Goal: Communication & Community: Participate in discussion

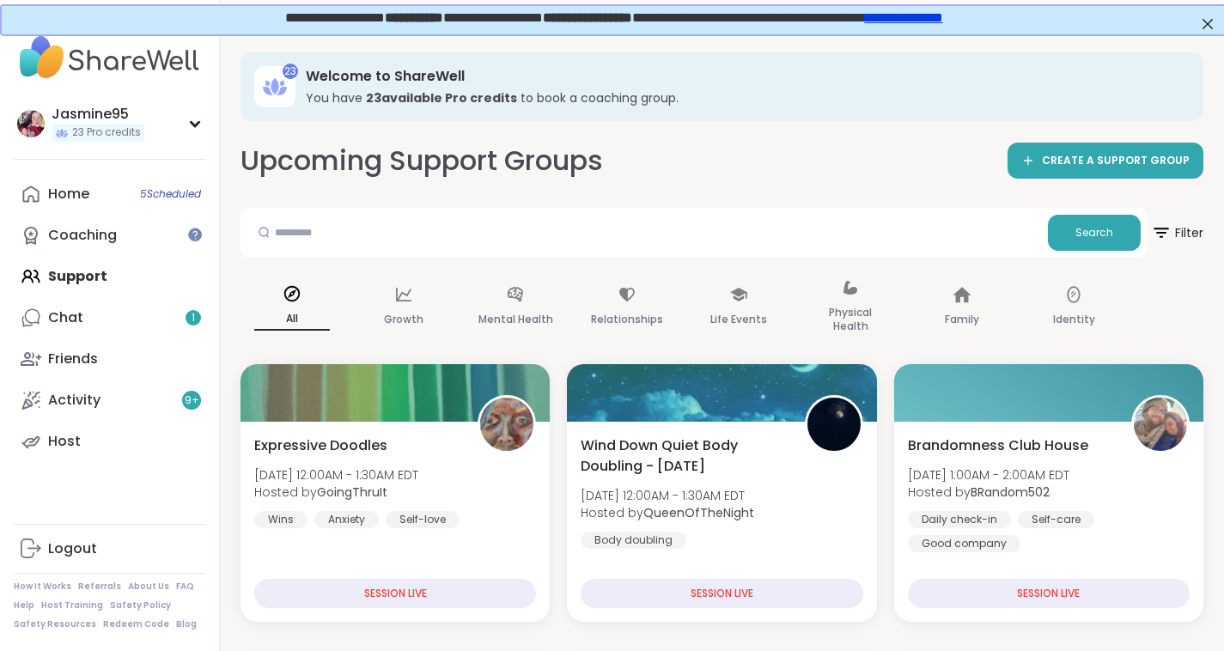
click at [92, 326] on link "Chat 1" at bounding box center [110, 317] width 192 height 41
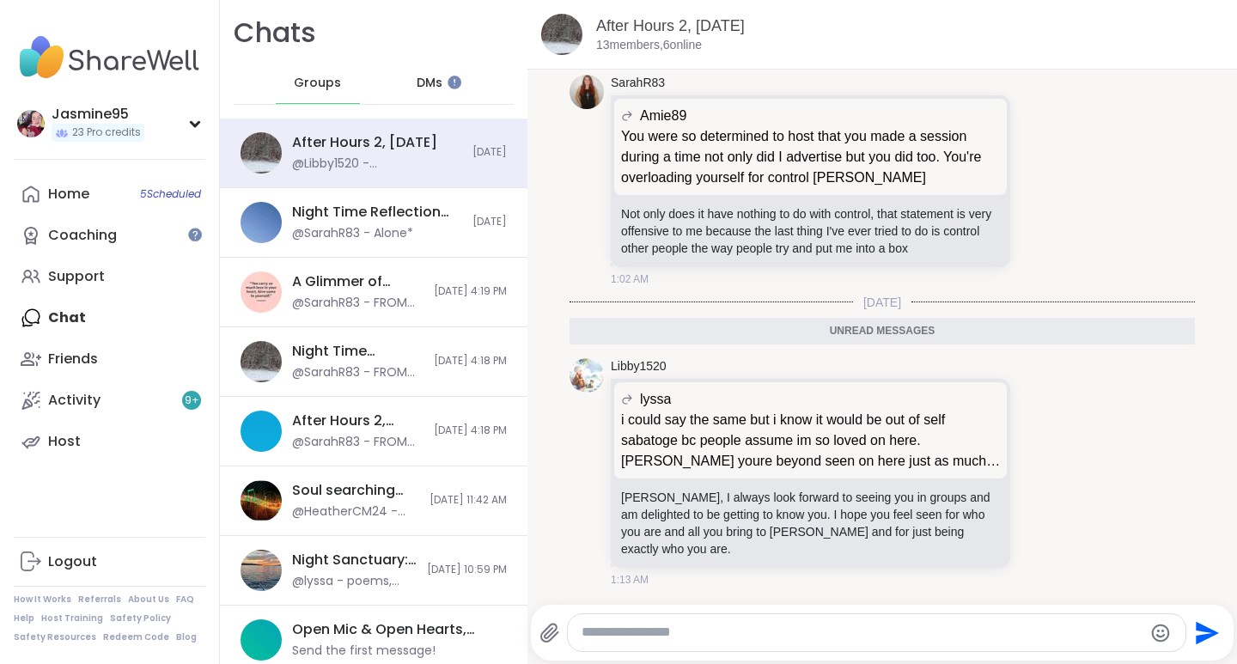
click at [1033, 472] on icon at bounding box center [1040, 472] width 15 height 17
click at [896, 446] on div "Select Reaction: Heart" at bounding box center [903, 444] width 15 height 15
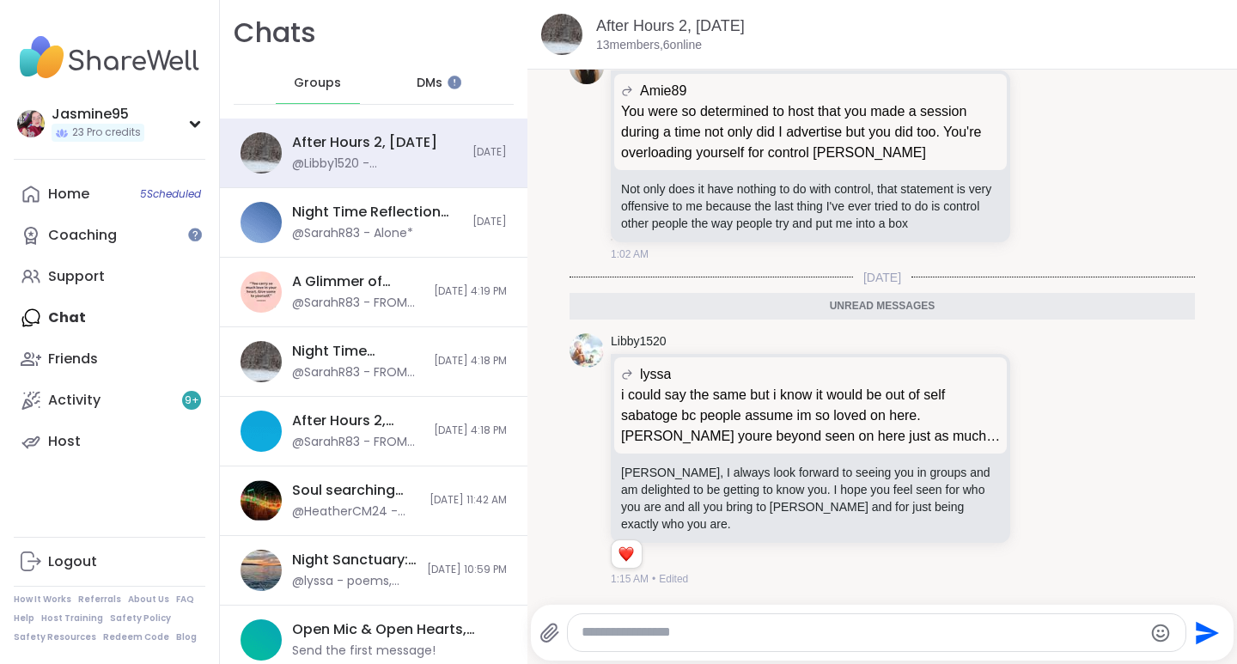
click at [1051, 467] on icon at bounding box center [1058, 459] width 15 height 21
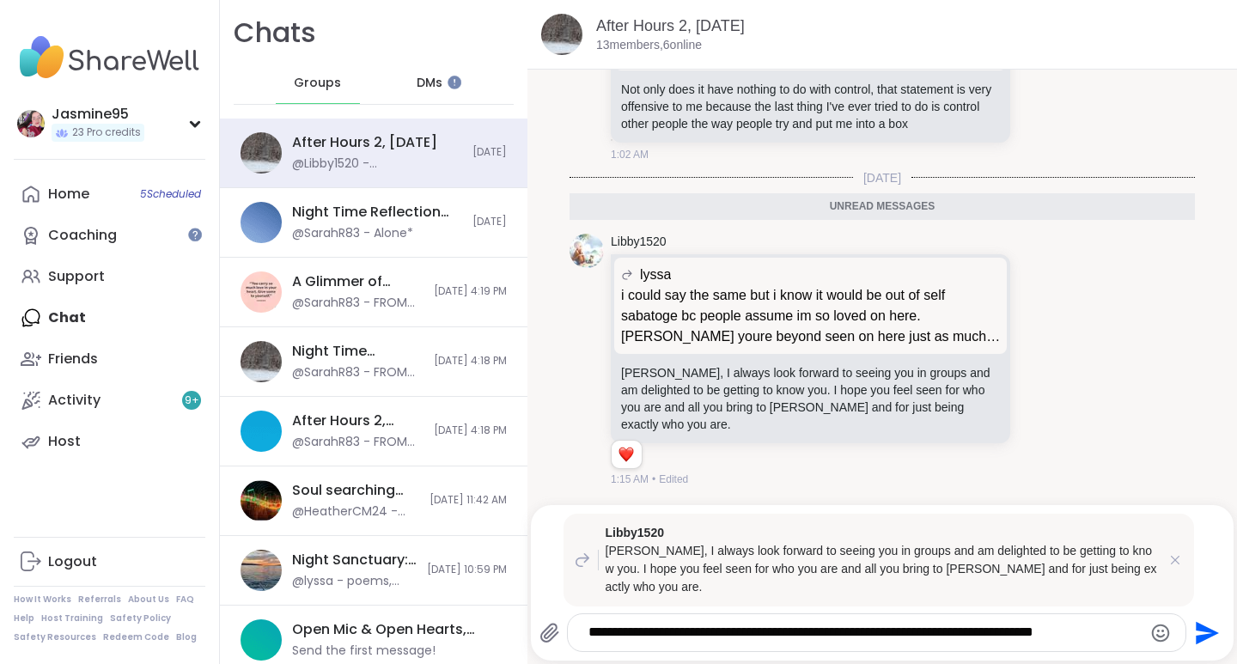
scroll to position [7728, 0]
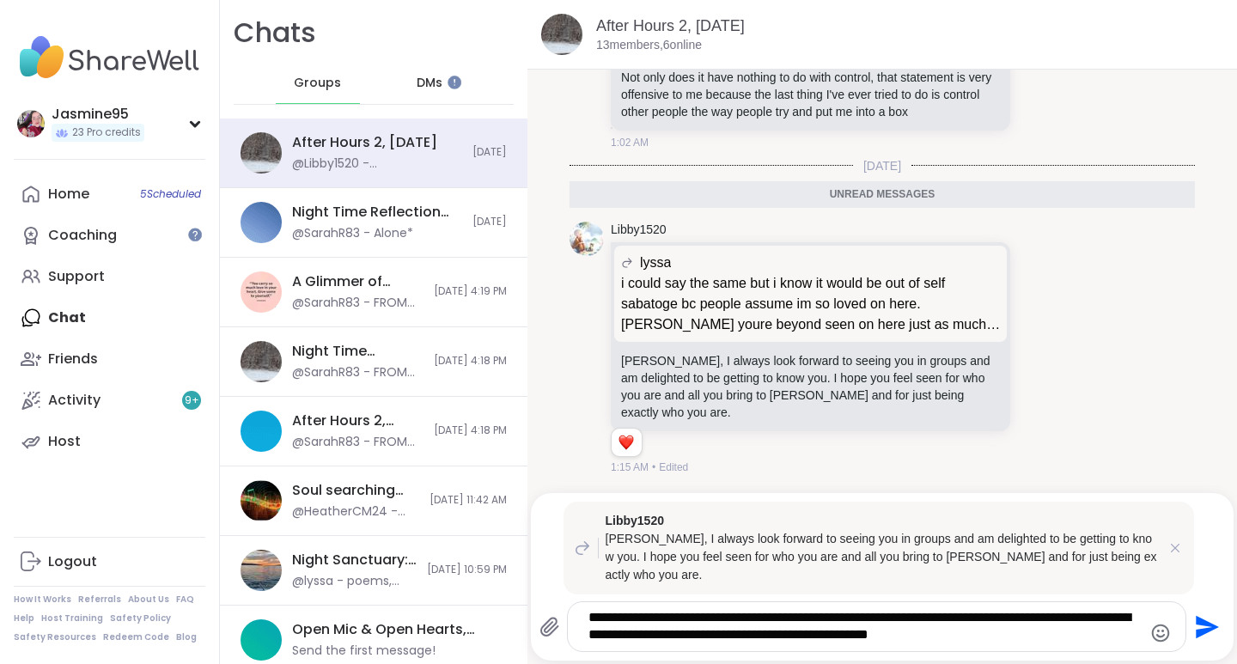
type textarea "**********"
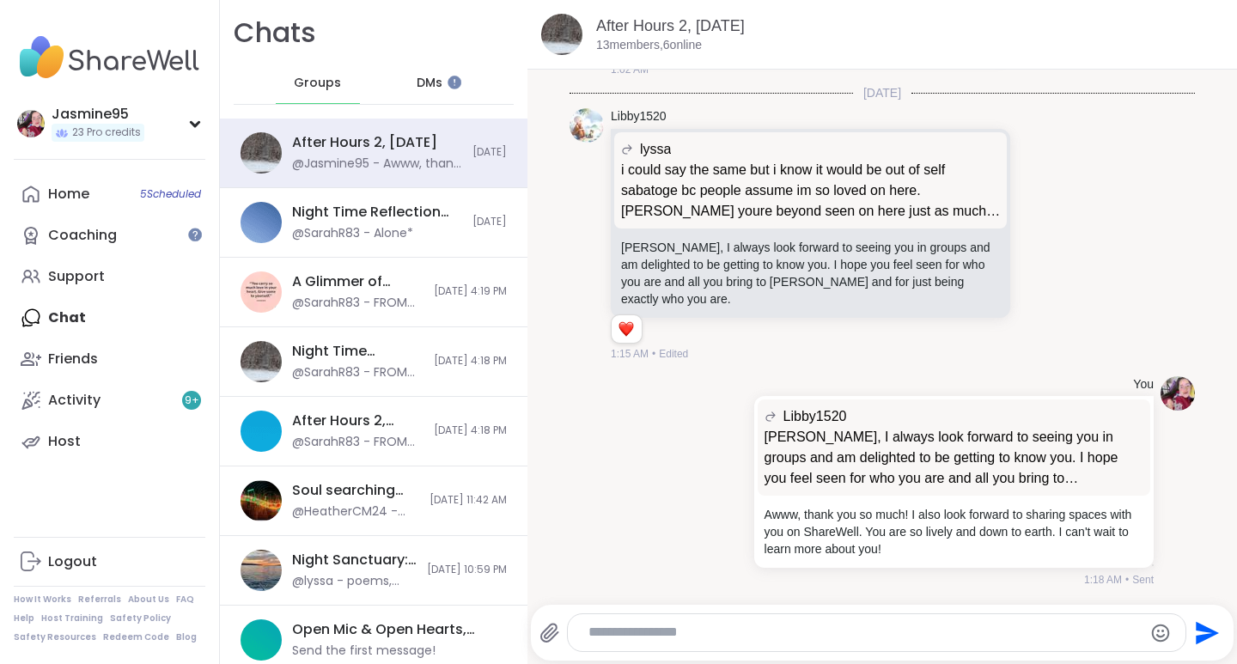
scroll to position [7855, 0]
